Goal: Transaction & Acquisition: Obtain resource

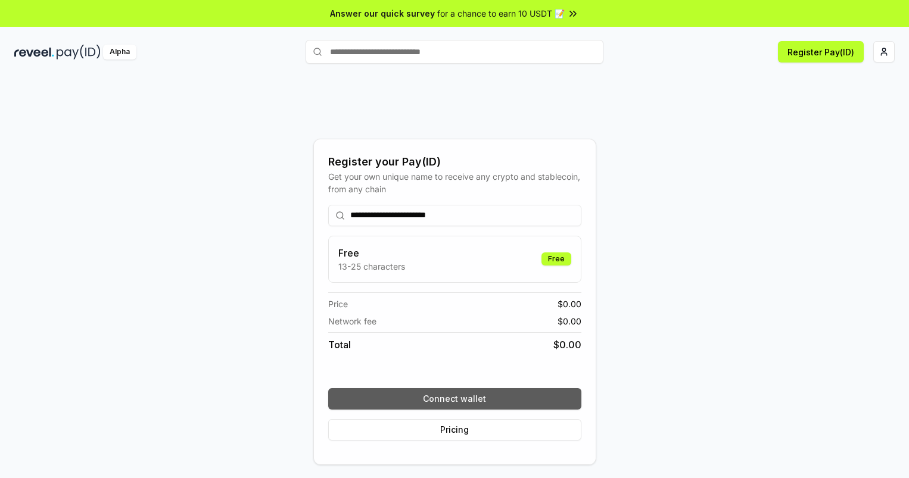
type input "**********"
click at [454, 398] on button "Connect wallet" at bounding box center [454, 398] width 253 height 21
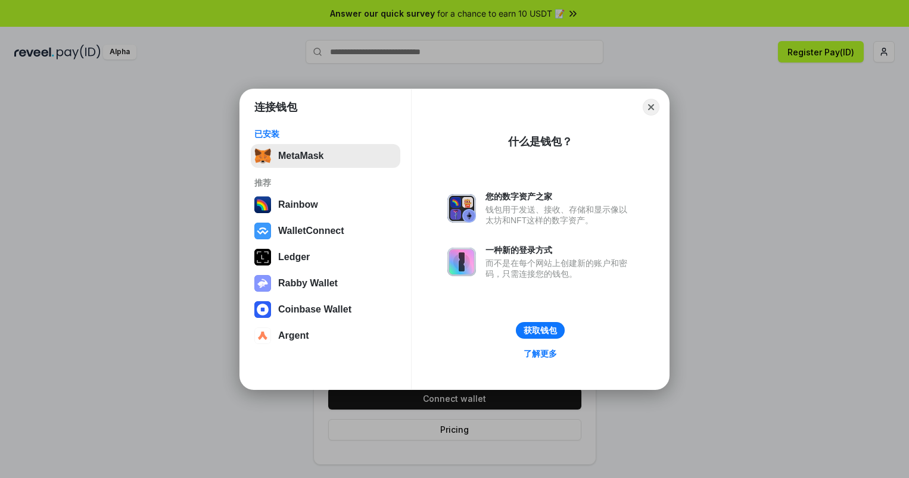
click at [325, 155] on button "MetaMask" at bounding box center [325, 156] width 149 height 24
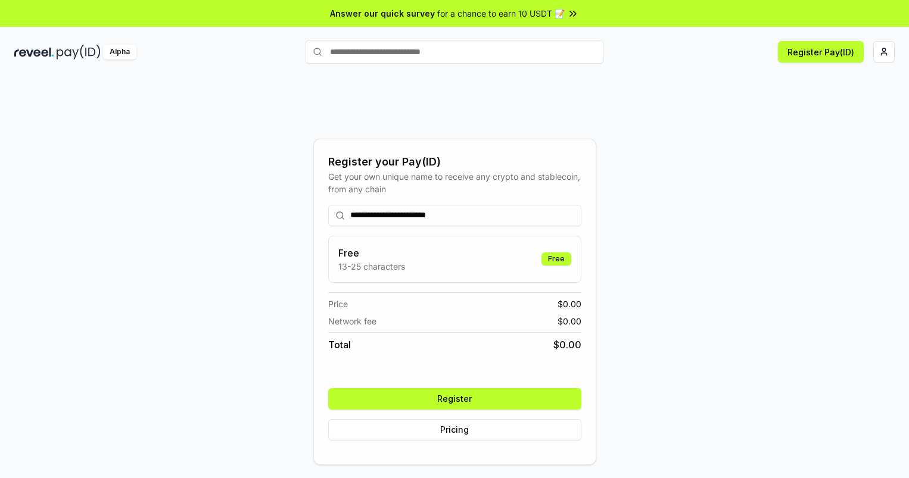
click at [454, 398] on button "Register" at bounding box center [454, 398] width 253 height 21
